Goal: Task Accomplishment & Management: Use online tool/utility

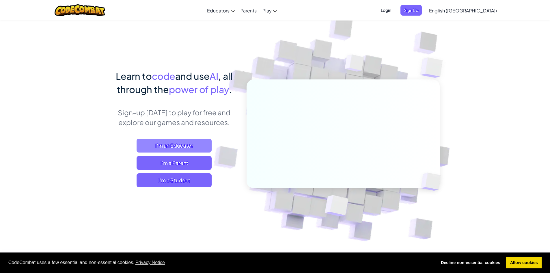
click at [183, 144] on span "I'm an Educator" at bounding box center [174, 146] width 75 height 14
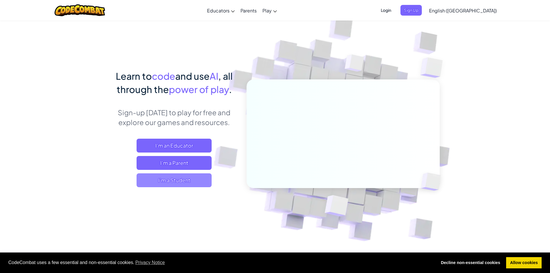
click at [172, 178] on span "I'm a Student" at bounding box center [174, 180] width 75 height 14
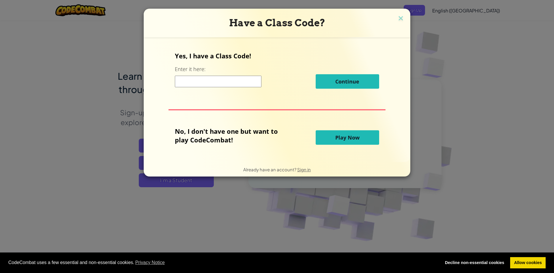
click at [235, 85] on input at bounding box center [218, 82] width 87 height 12
click at [330, 139] on button "Play Now" at bounding box center [348, 137] width 64 height 14
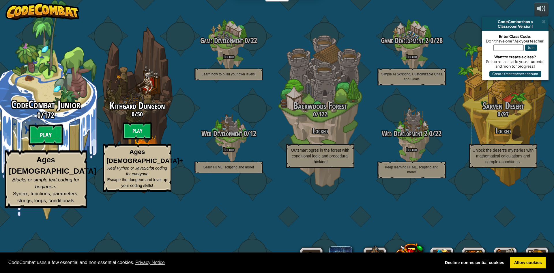
click at [52, 145] on btn "Play" at bounding box center [46, 134] width 35 height 21
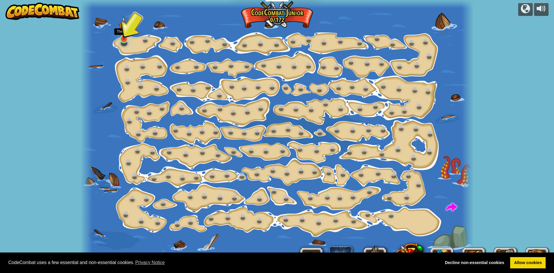
click at [121, 40] on img at bounding box center [124, 28] width 10 height 24
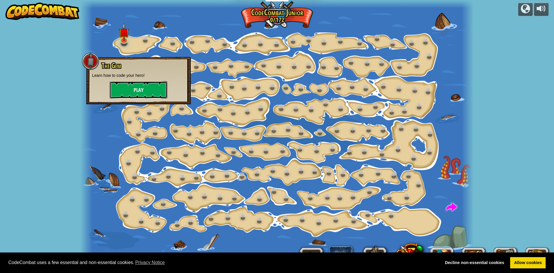
click at [133, 93] on button "Play" at bounding box center [139, 89] width 58 height 17
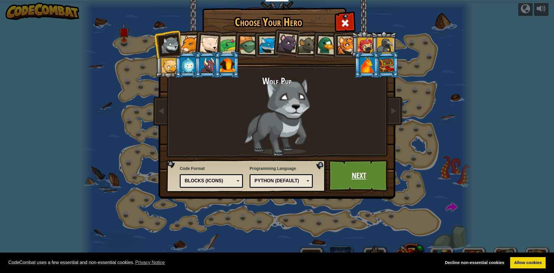
click at [349, 175] on link "Next" at bounding box center [359, 176] width 60 height 32
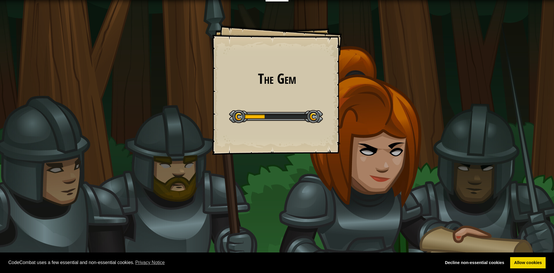
drag, startPoint x: 266, startPoint y: 117, endPoint x: 477, endPoint y: 216, distance: 233.1
click at [267, 118] on div at bounding box center [276, 116] width 94 height 13
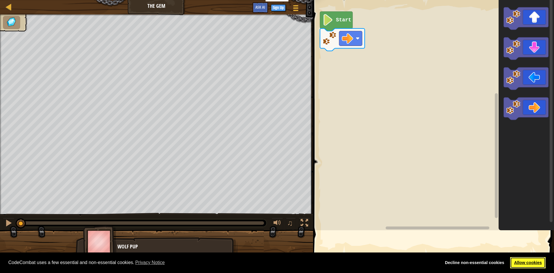
click at [534, 261] on link "Allow cookies" at bounding box center [528, 263] width 36 height 12
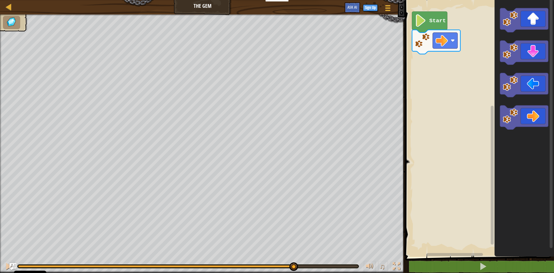
click at [230, 238] on div "♫ Wolf Pup" at bounding box center [277, 143] width 554 height 258
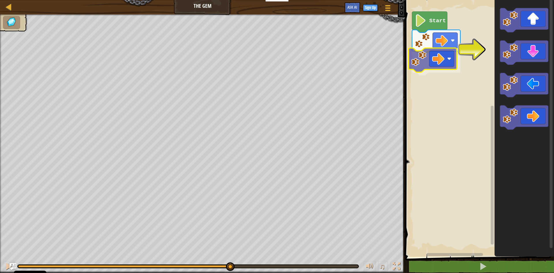
click at [422, 60] on div "Start" at bounding box center [479, 127] width 151 height 260
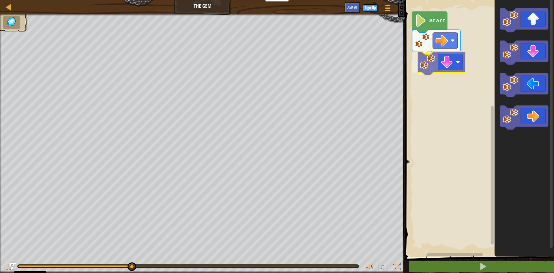
click at [443, 71] on div "Start" at bounding box center [479, 127] width 151 height 260
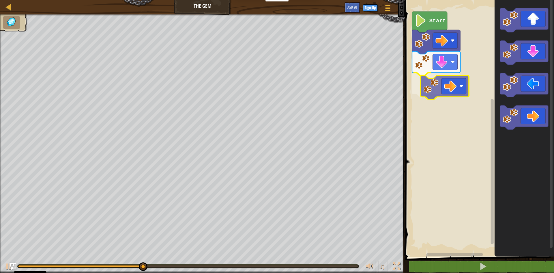
click at [442, 89] on div "Start" at bounding box center [479, 127] width 151 height 260
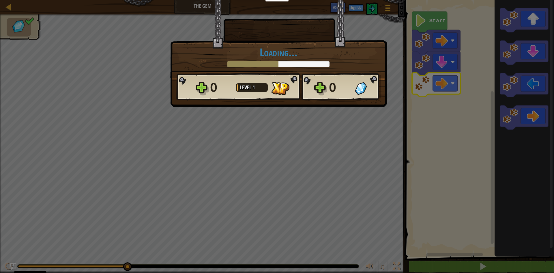
click at [29, 45] on div "× How fun was this level? Loading... Reticulating Splines... Loading... 0 Level…" at bounding box center [277, 136] width 554 height 273
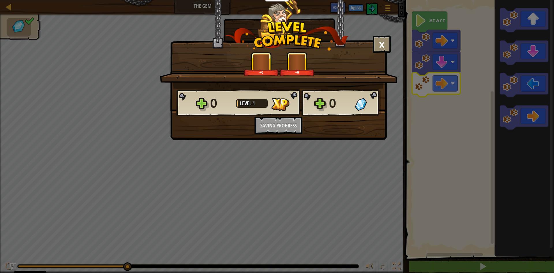
drag, startPoint x: 401, startPoint y: 35, endPoint x: 385, endPoint y: 40, distance: 17.2
click at [400, 36] on div "× How fun was this level? +0 +0 Reticulating Splines... 0 Level 1 0 Want to sav…" at bounding box center [277, 136] width 554 height 273
click at [385, 40] on button "×" at bounding box center [382, 44] width 18 height 17
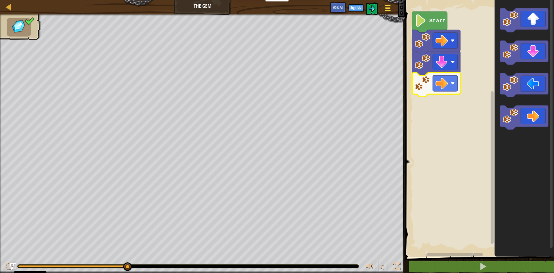
click at [393, 10] on button "Game Menu" at bounding box center [388, 9] width 15 height 14
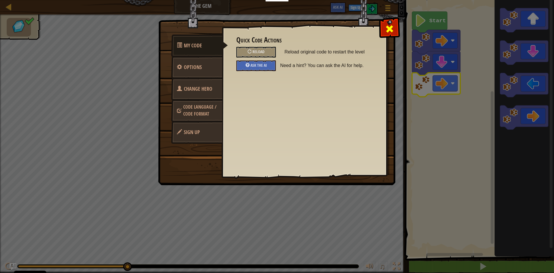
drag, startPoint x: 400, startPoint y: 27, endPoint x: 393, endPoint y: 29, distance: 6.9
click at [400, 27] on img at bounding box center [279, 81] width 242 height 207
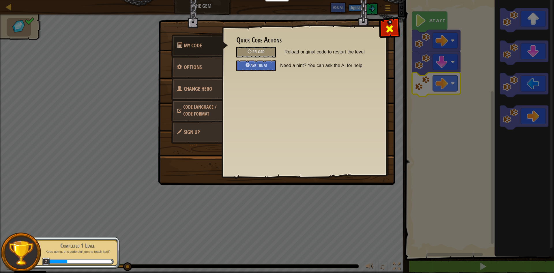
click at [382, 29] on div at bounding box center [390, 27] width 18 height 18
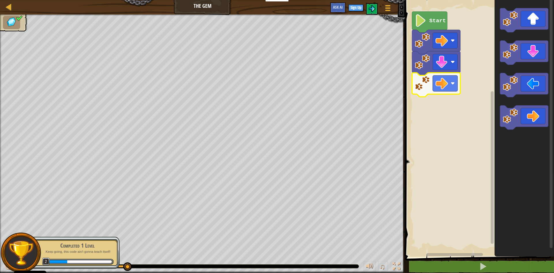
click at [16, 9] on div "Map The Gem Game Menu Sign Up Ask AI" at bounding box center [202, 7] width 405 height 14
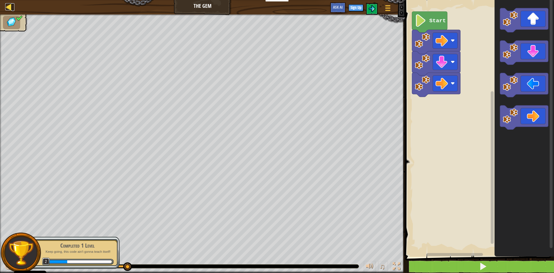
click at [11, 9] on div at bounding box center [8, 6] width 7 height 7
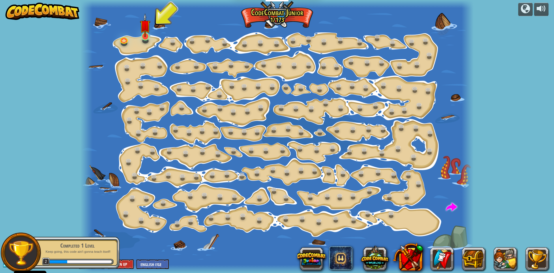
click at [145, 41] on div "Step Change (Locked) Change step arguments. Go Smart (Locked) Now we're really …" at bounding box center [277, 136] width 393 height 273
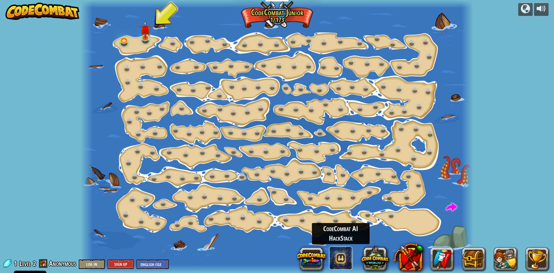
click at [341, 256] on span at bounding box center [340, 257] width 23 height 23
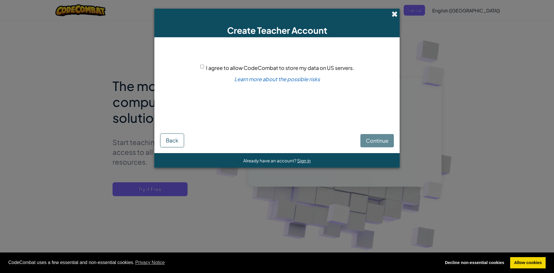
click at [393, 16] on span at bounding box center [395, 14] width 6 height 6
